Goal: Use online tool/utility: Utilize a website feature to perform a specific function

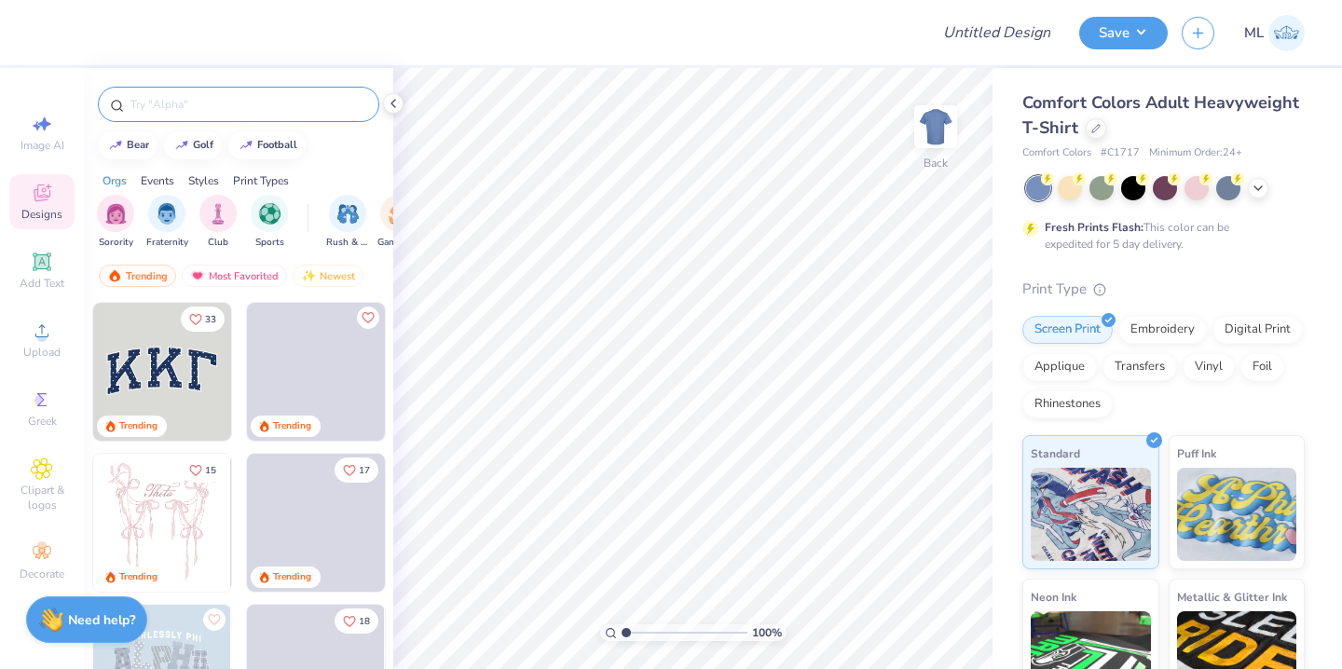
click at [201, 114] on div at bounding box center [238, 104] width 281 height 35
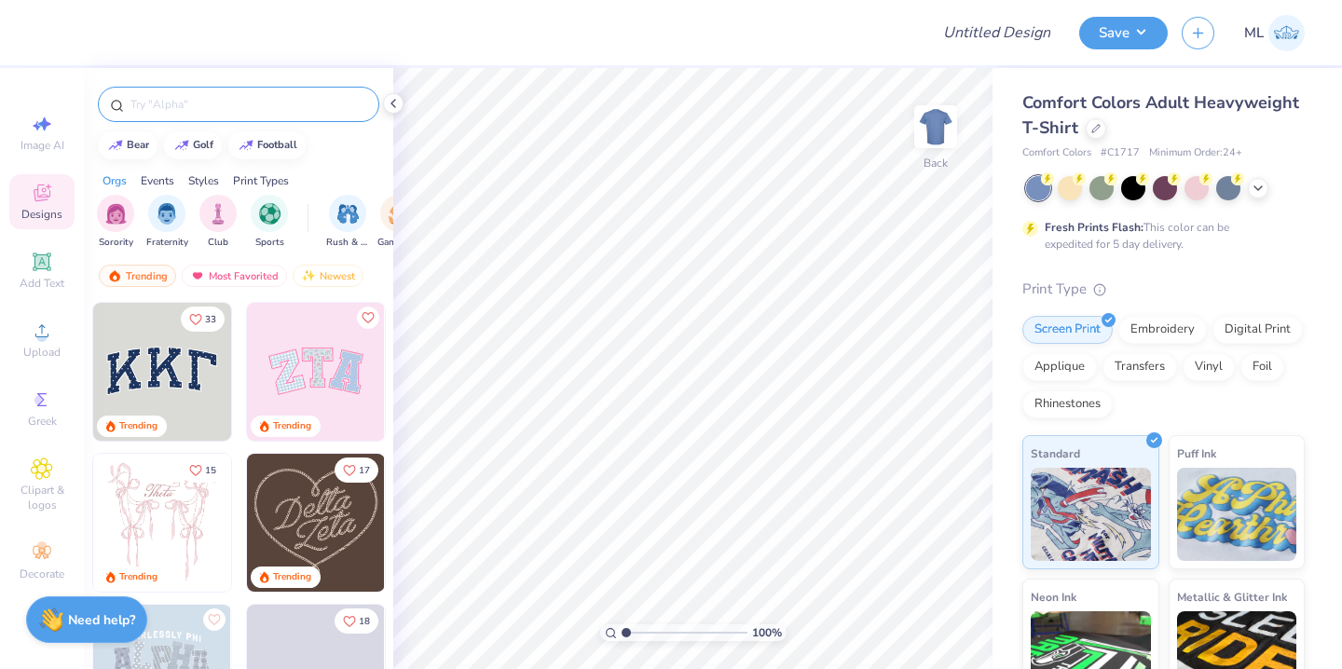
click at [188, 104] on input "text" at bounding box center [248, 104] width 239 height 19
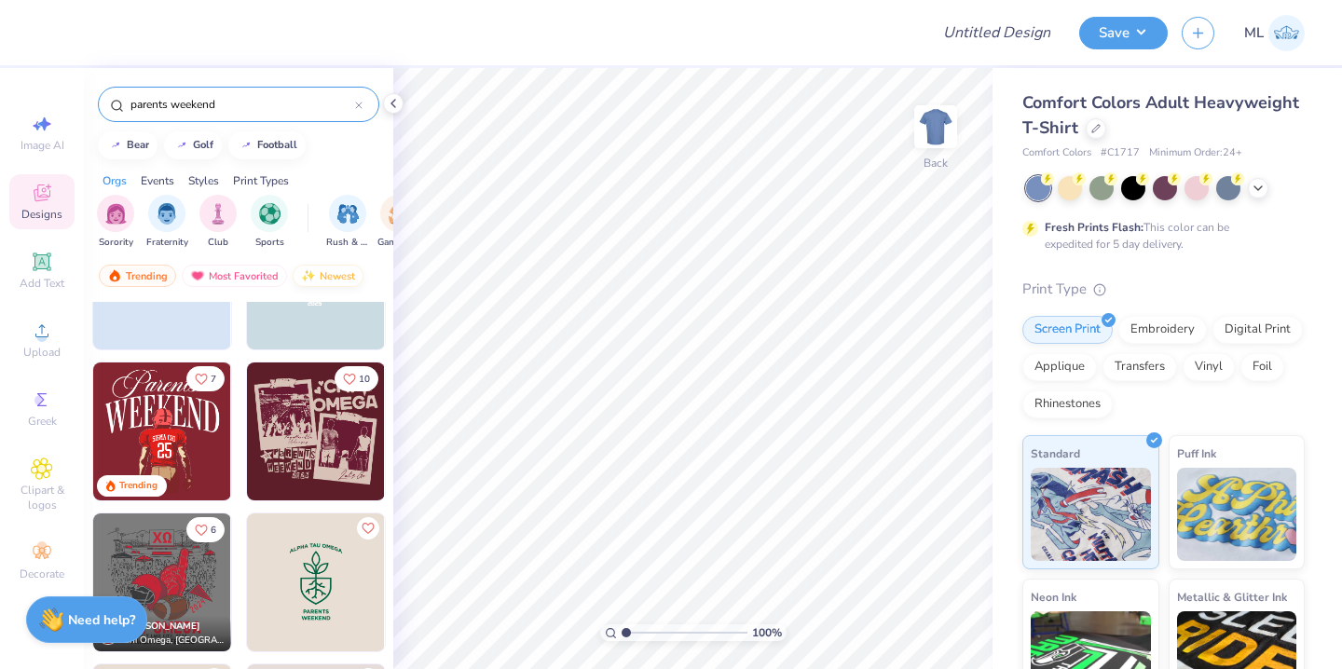
scroll to position [151, 0]
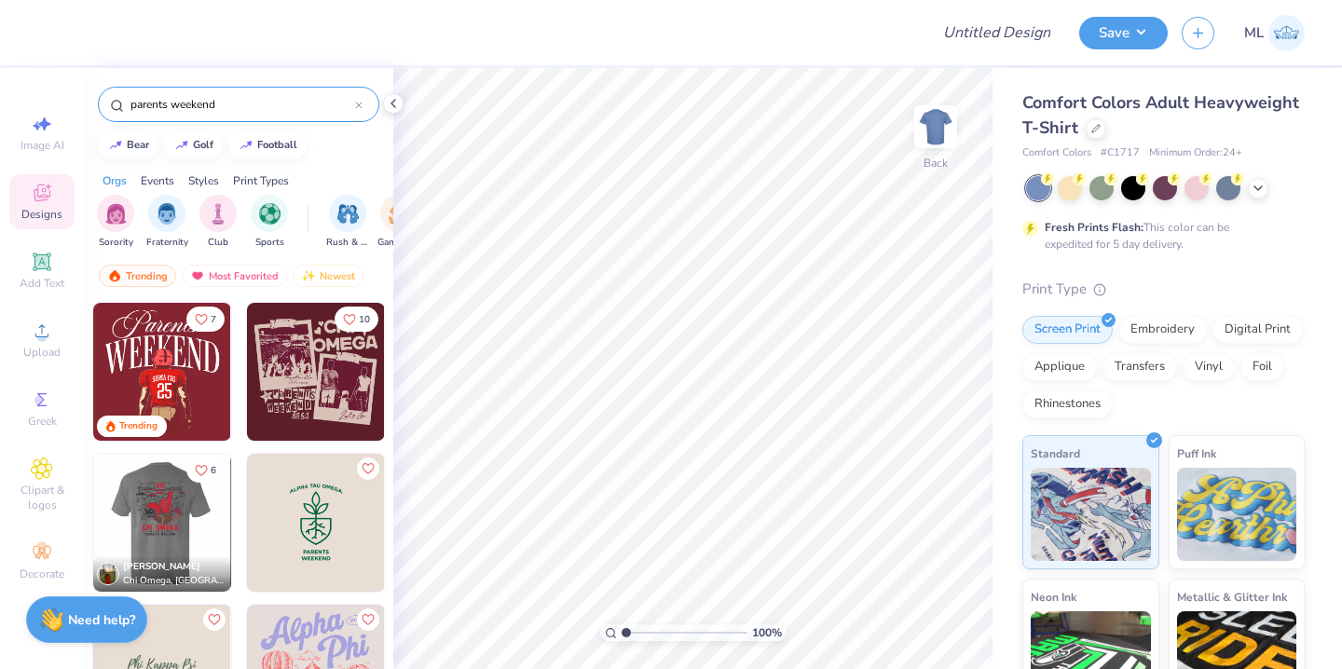
type input "parents weekend"
click at [166, 510] on div at bounding box center [162, 523] width 414 height 138
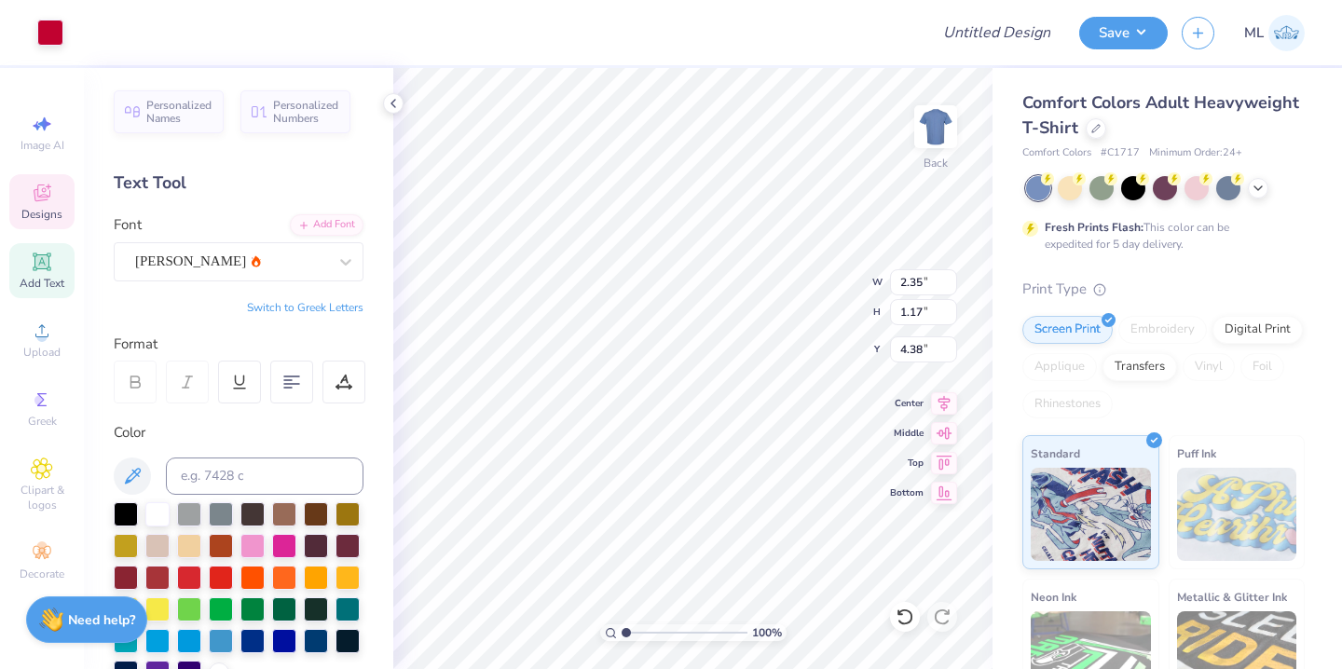
type input "4.38"
type textarea "C"
type textarea "PKT"
click at [315, 304] on button "Switch to Greek Letters" at bounding box center [305, 307] width 116 height 15
type input "2.16"
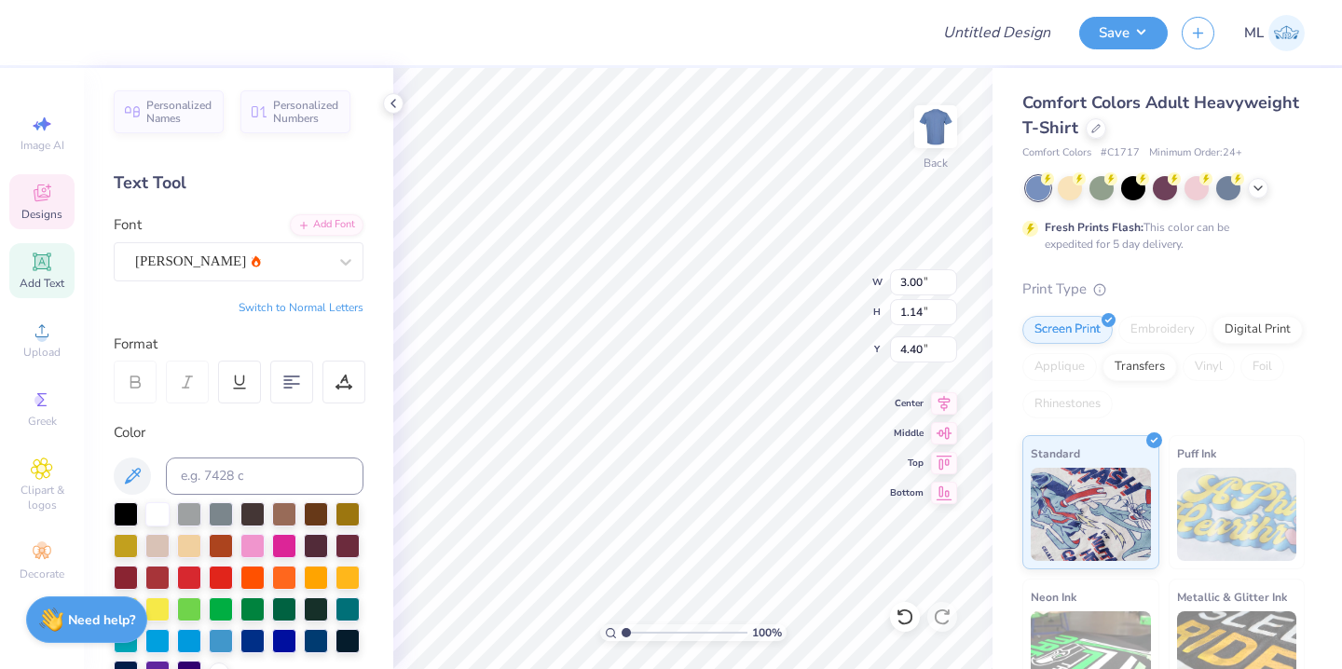
type input "0.82"
type input "2.51"
type input "0.95"
type input "4.34"
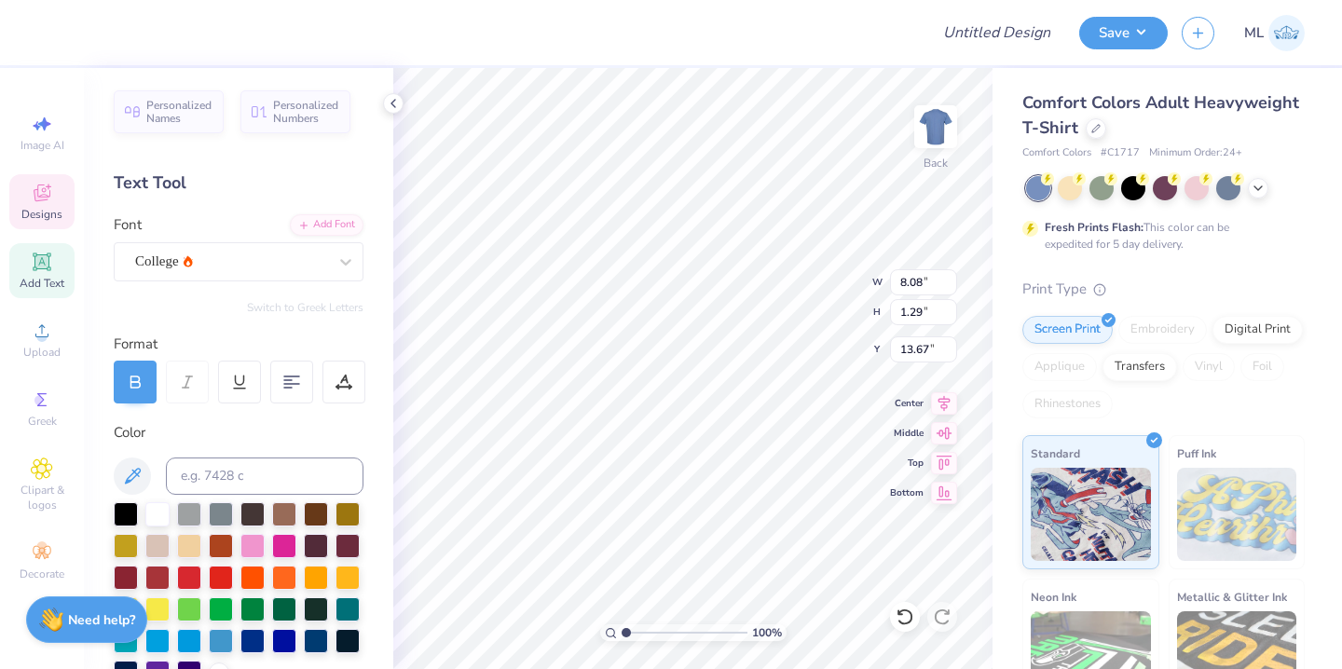
type textarea "c"
type textarea "pi kappa tau"
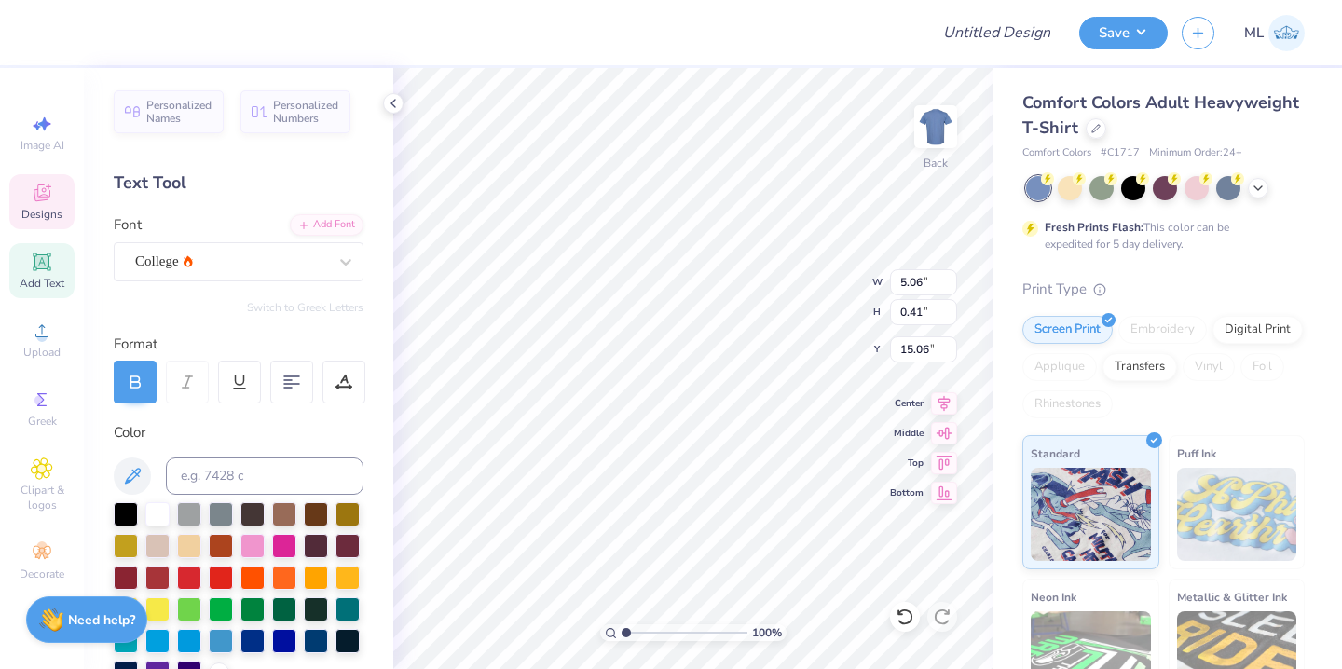
type textarea "Boone, North carolina"
click at [947, 407] on icon at bounding box center [944, 400] width 26 height 22
click at [945, 403] on icon at bounding box center [944, 400] width 26 height 22
click at [949, 405] on icon at bounding box center [944, 400] width 26 height 22
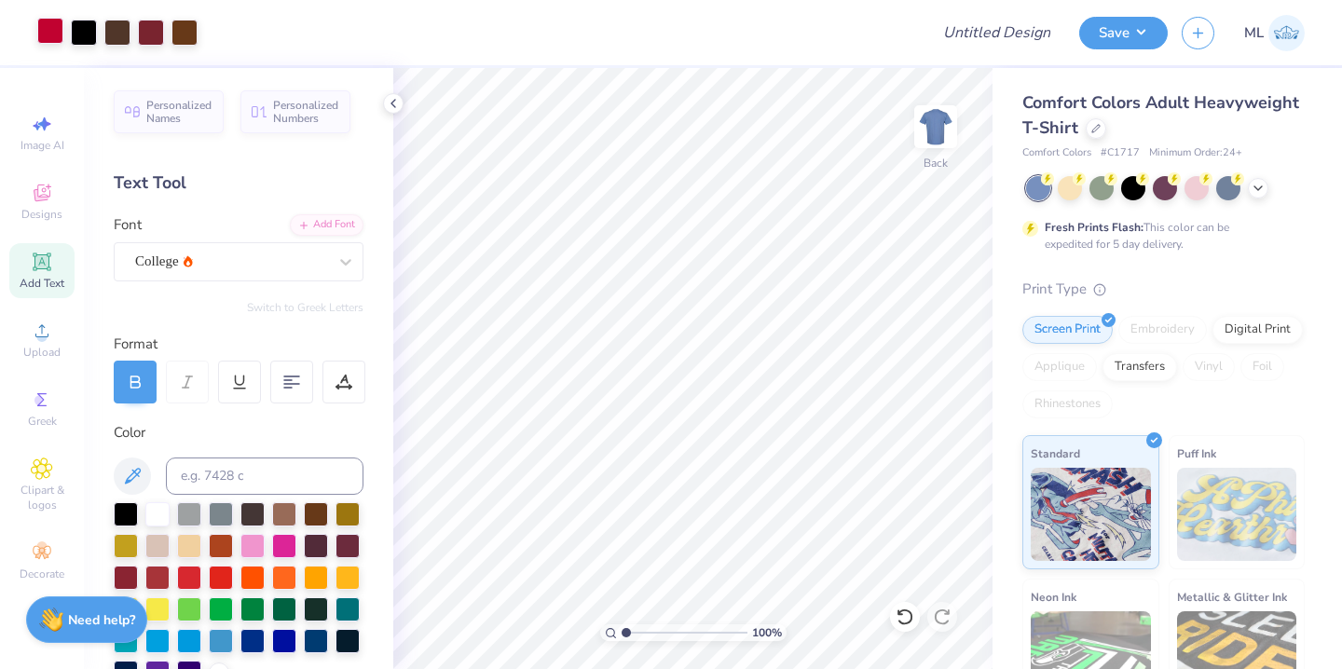
click at [48, 35] on div at bounding box center [50, 31] width 26 height 26
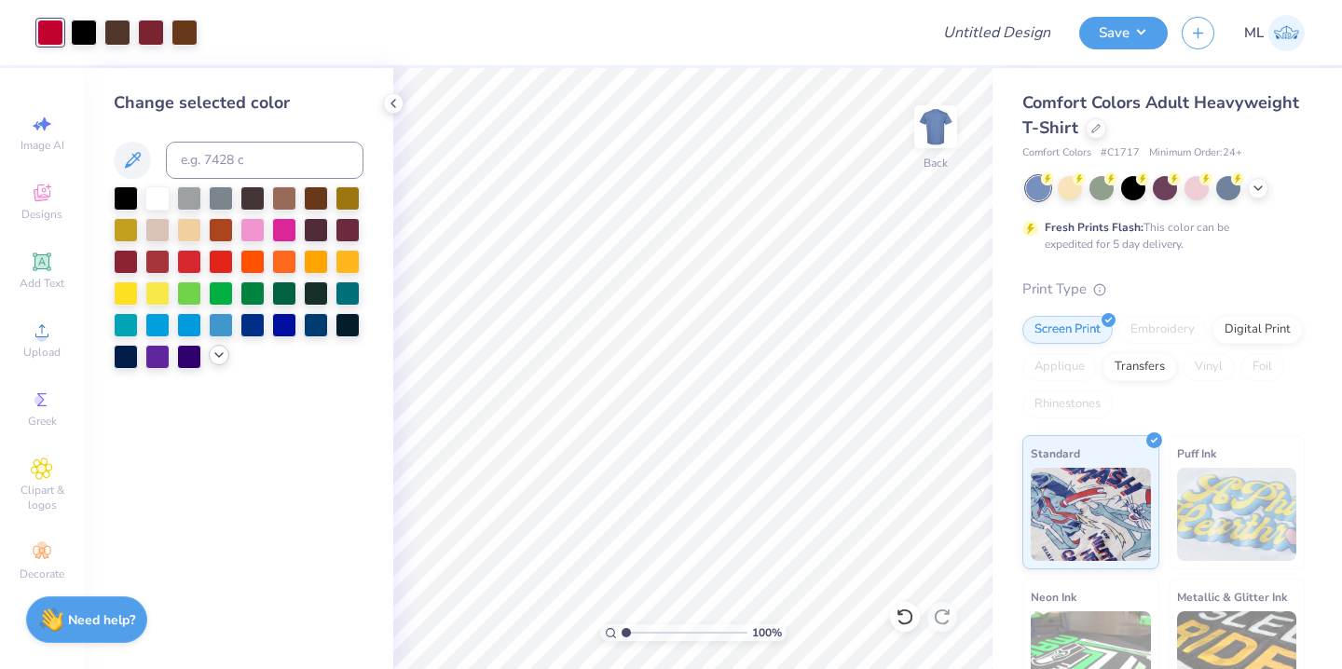
click at [218, 356] on polyline at bounding box center [218, 355] width 7 height 4
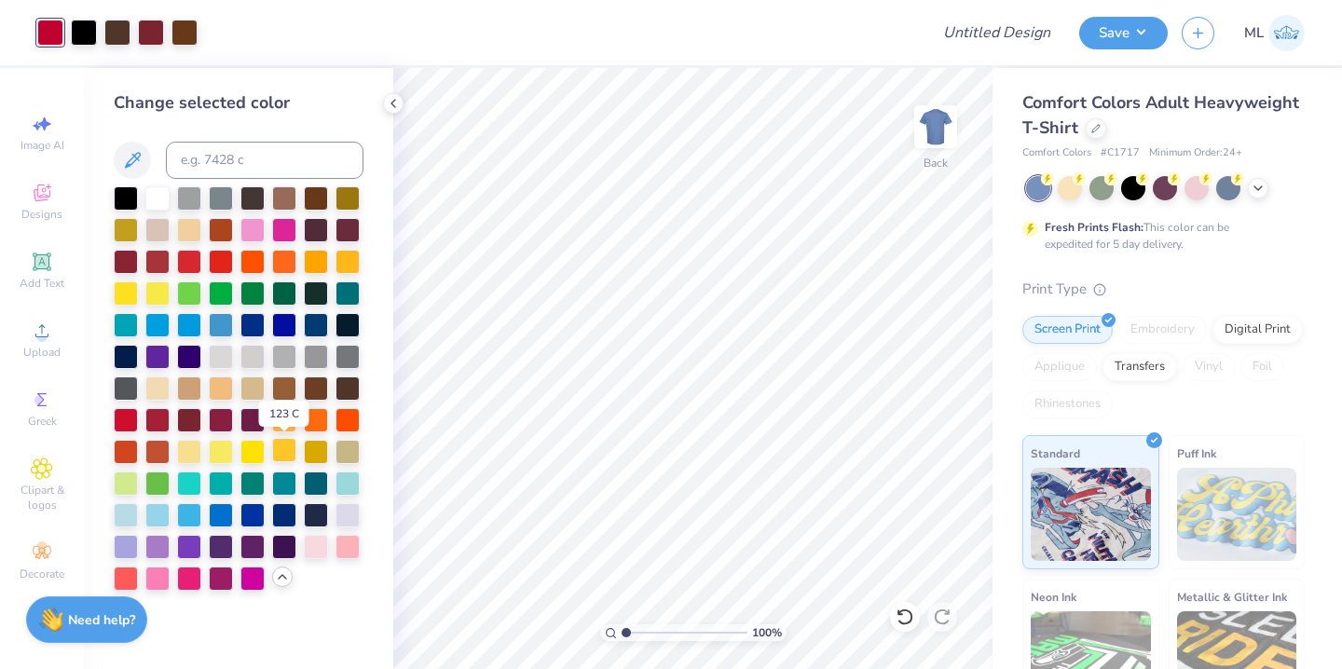
click at [290, 459] on div at bounding box center [284, 450] width 24 height 24
click at [1255, 177] on div at bounding box center [1258, 186] width 20 height 20
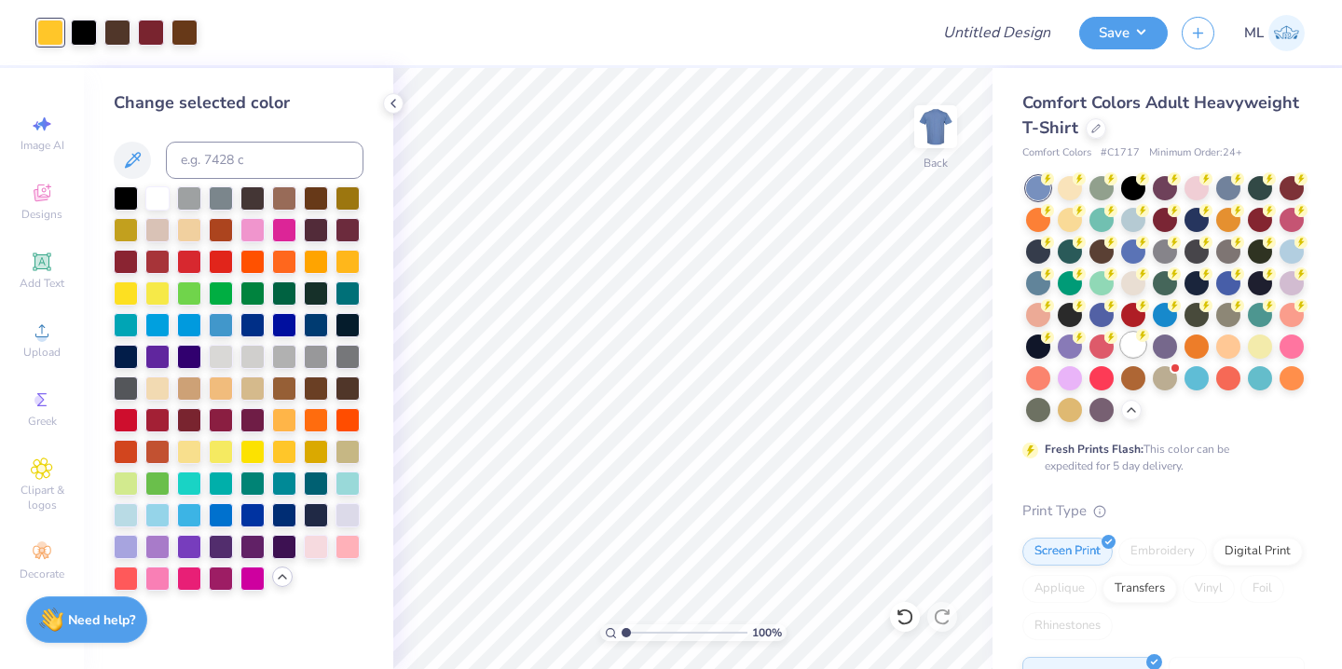
click at [1135, 344] on div at bounding box center [1133, 345] width 24 height 24
click at [152, 33] on div at bounding box center [151, 31] width 26 height 26
click at [347, 353] on div at bounding box center [347, 355] width 24 height 24
click at [400, 102] on icon at bounding box center [393, 103] width 15 height 15
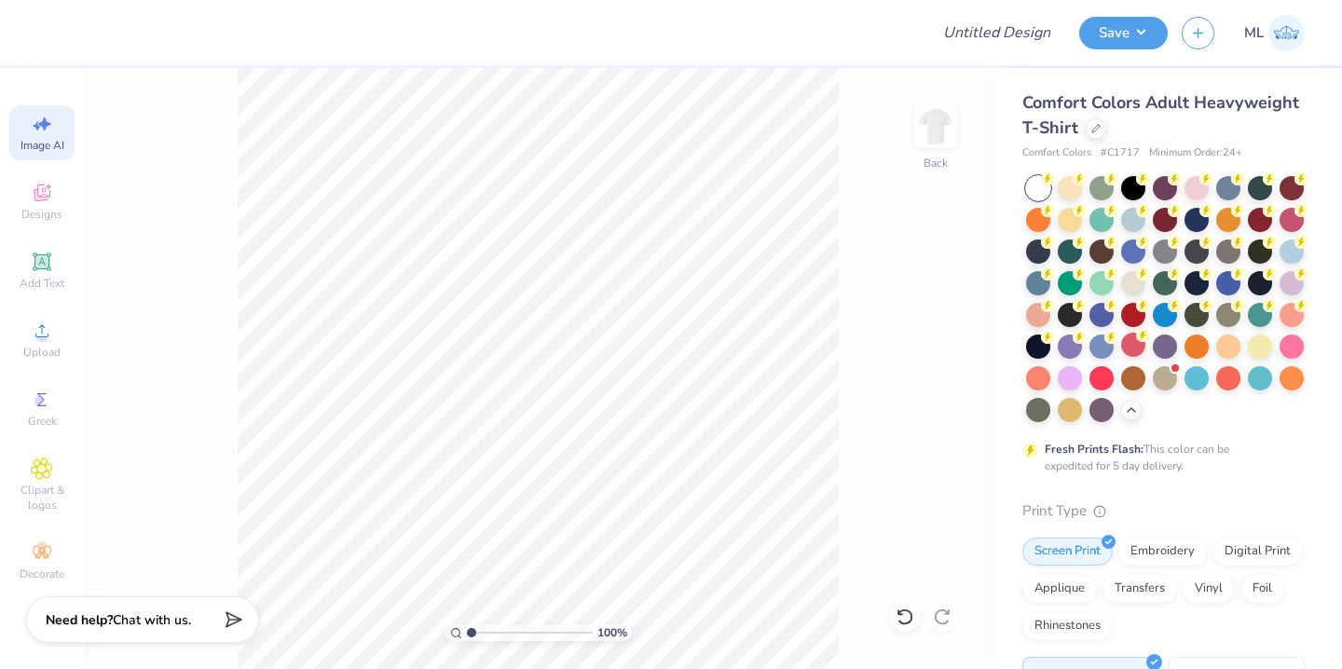
click at [34, 122] on icon at bounding box center [42, 124] width 22 height 22
select select "4"
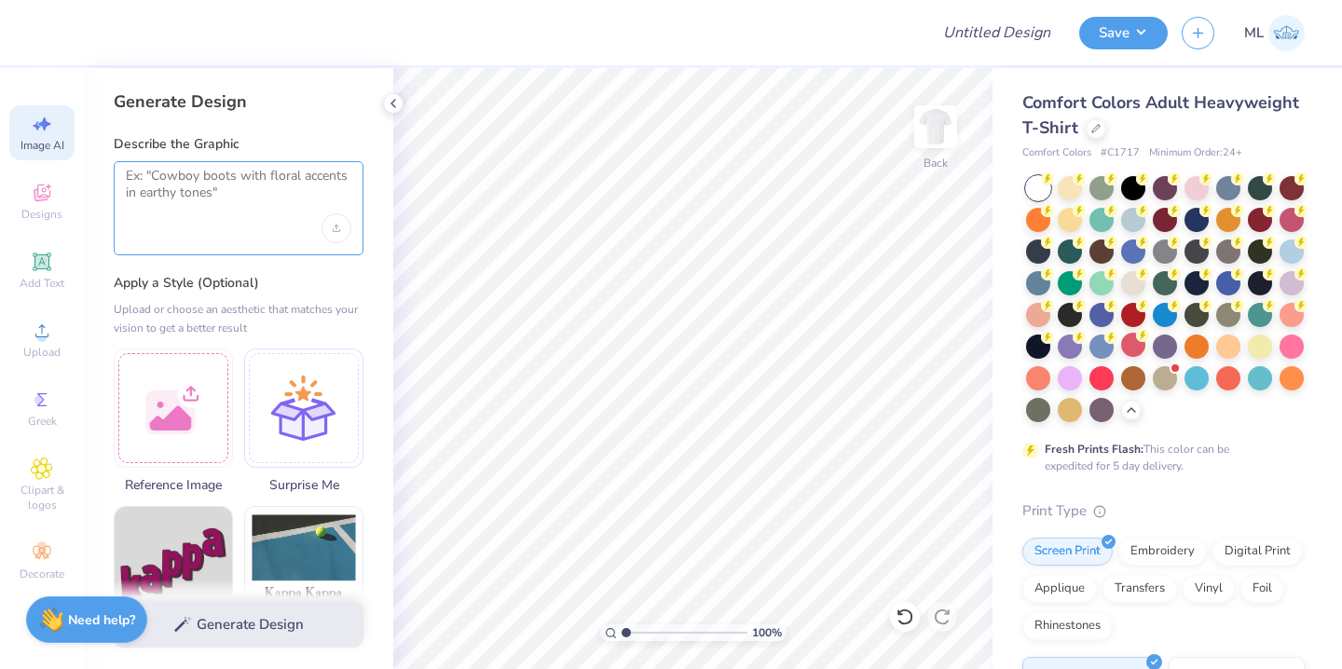
click at [251, 194] on textarea at bounding box center [238, 191] width 225 height 47
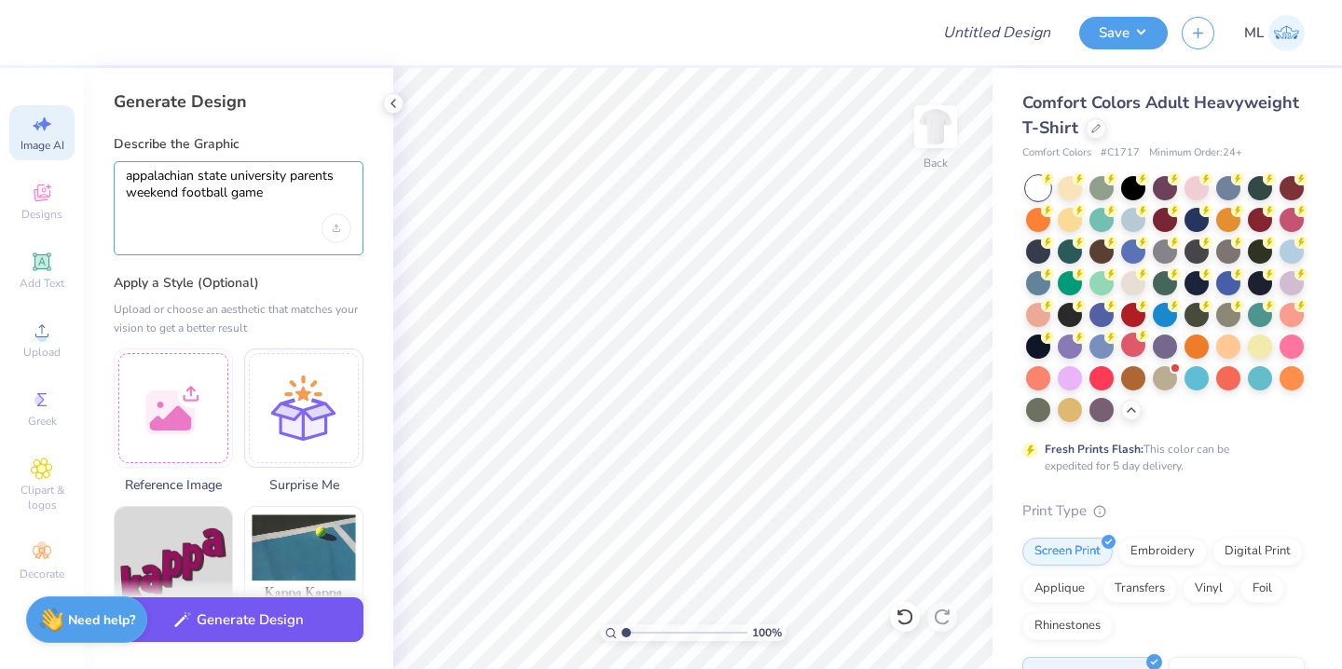
type textarea "appalachian state university parents weekend football game"
click at [254, 626] on button "Generate Design" at bounding box center [239, 620] width 250 height 46
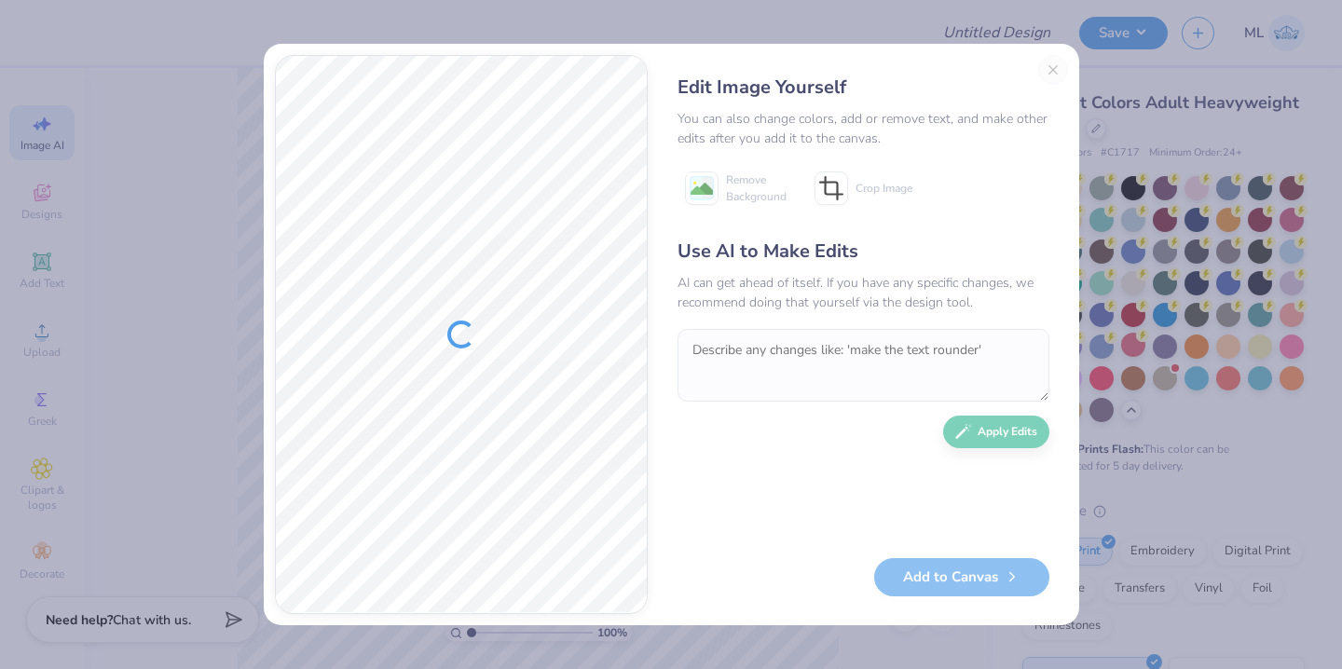
click at [1053, 69] on div "Edit Image Yourself You can also change colors, add or remove text, and make ot…" at bounding box center [863, 334] width 409 height 559
click at [1049, 70] on div "Edit Image Yourself You can also change colors, add or remove text, and make ot…" at bounding box center [863, 334] width 409 height 559
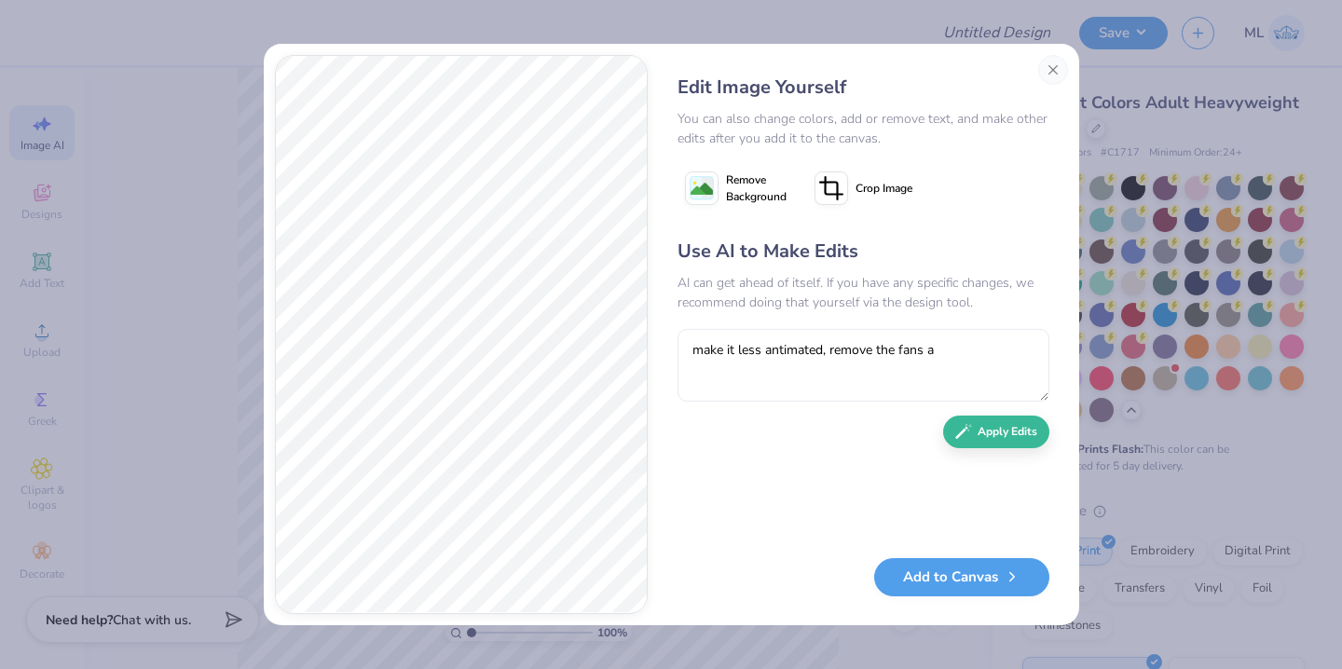
type textarea "make it less antimated, remove the fans at"
